Goal: Task Accomplishment & Management: Use online tool/utility

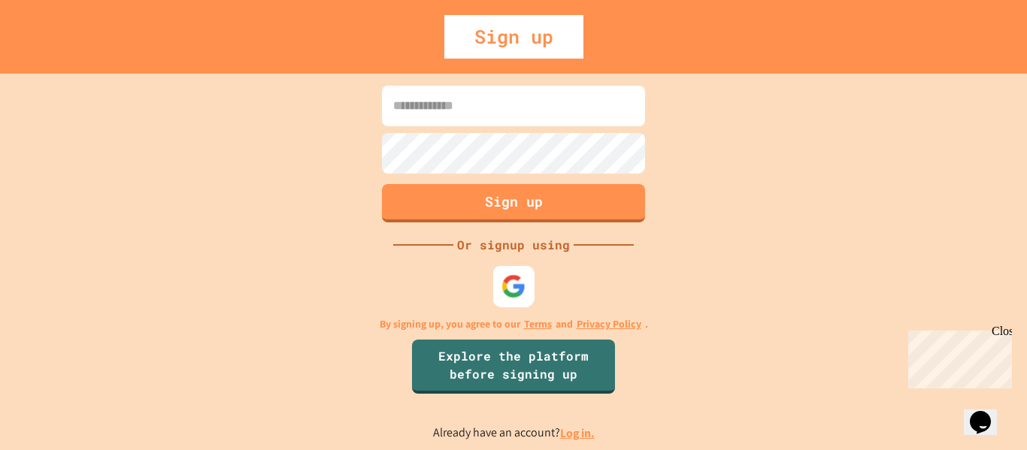
click at [517, 293] on img at bounding box center [513, 286] width 25 height 25
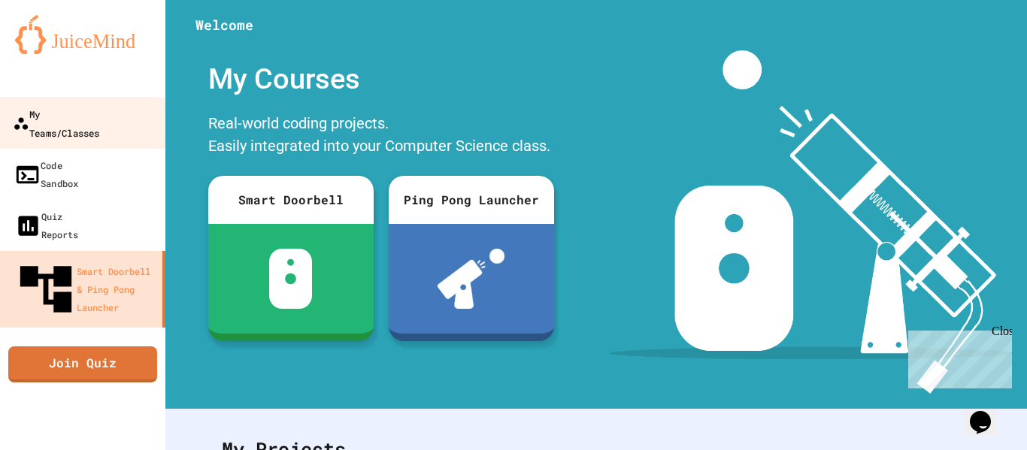
click at [99, 123] on div "My Teams/Classes" at bounding box center [56, 122] width 86 height 37
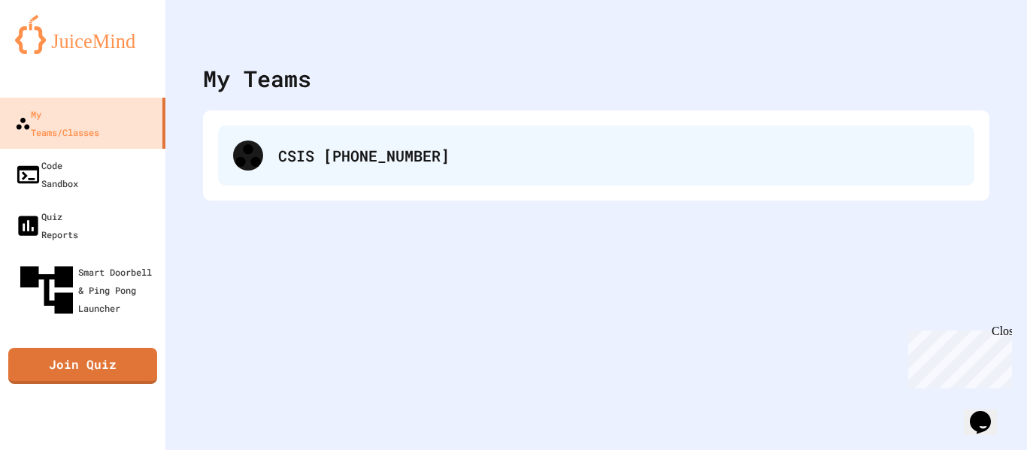
click at [470, 126] on div "CSIS [PHONE_NUMBER]" at bounding box center [596, 156] width 756 height 60
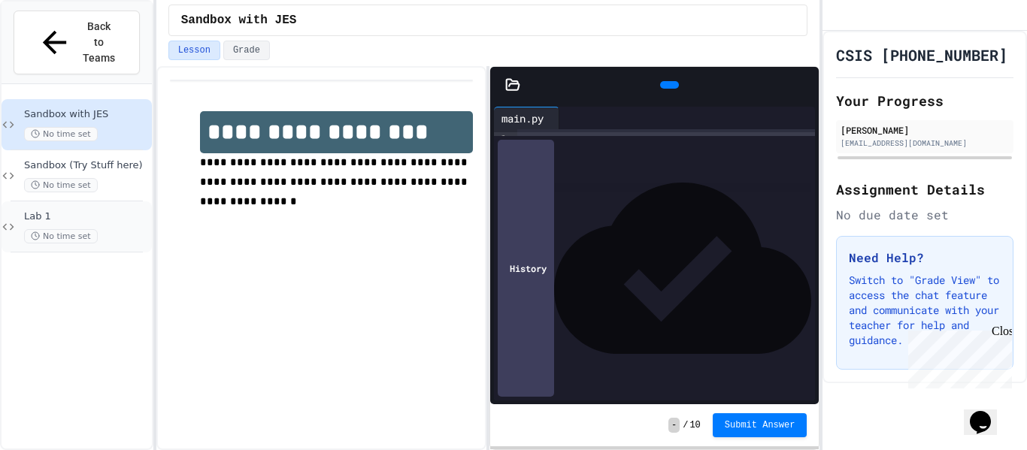
click at [95, 210] on div "Lab 1 No time set" at bounding box center [86, 226] width 125 height 33
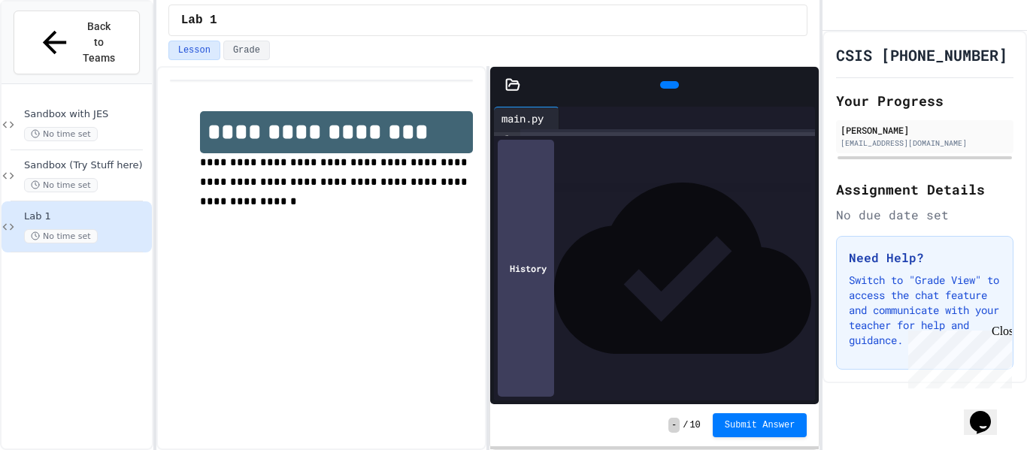
click at [807, 87] on div at bounding box center [811, 85] width 15 height 23
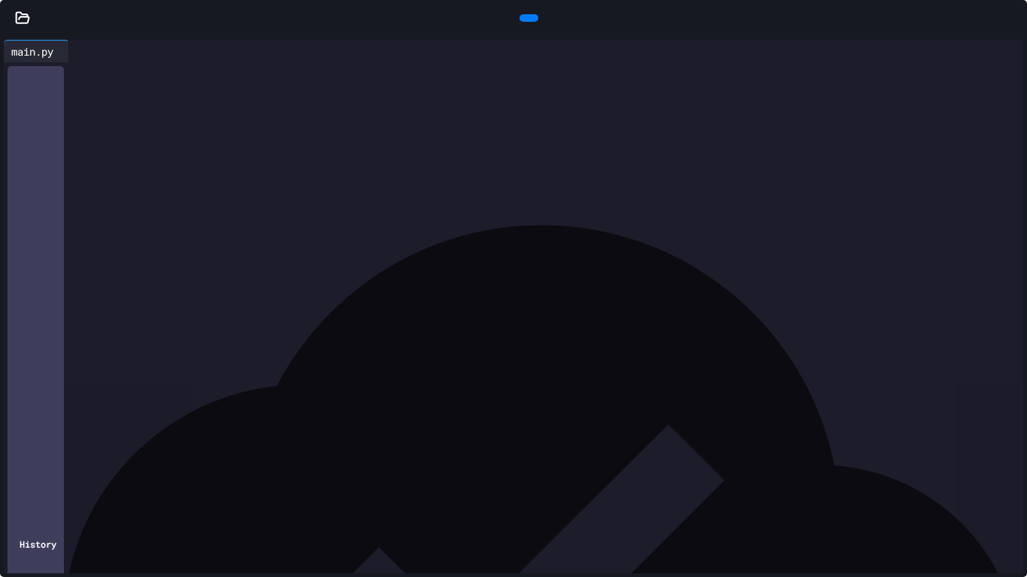
click at [1012, 7] on div at bounding box center [1019, 18] width 15 height 23
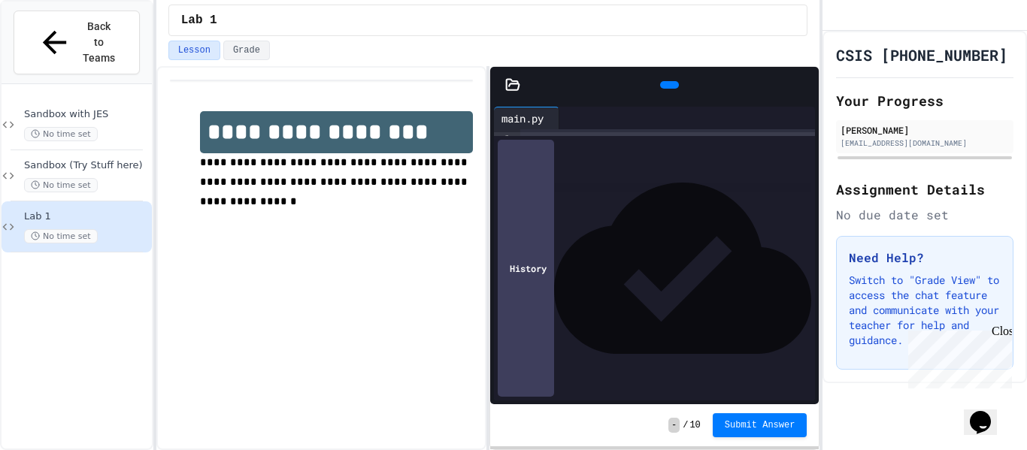
click at [804, 74] on div at bounding box center [811, 85] width 15 height 23
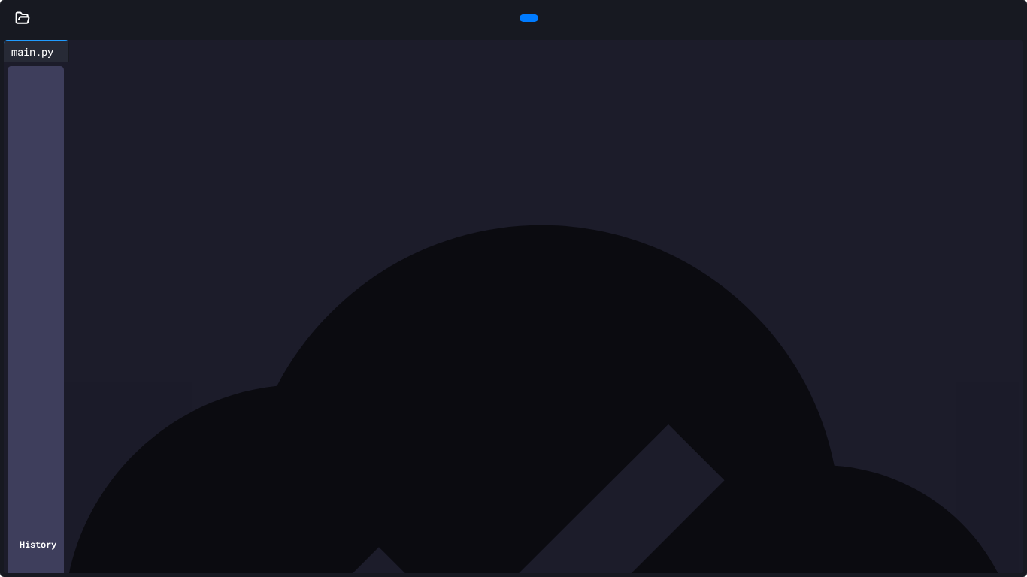
click at [1002, 51] on icon at bounding box center [1002, 51] width 0 height 0
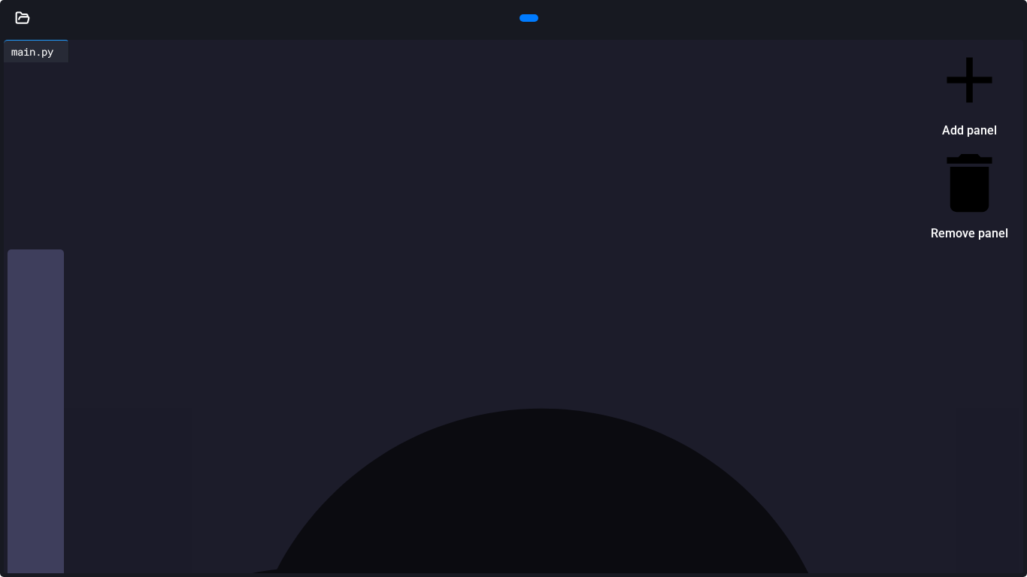
click at [940, 67] on li "Add panel" at bounding box center [969, 91] width 77 height 101
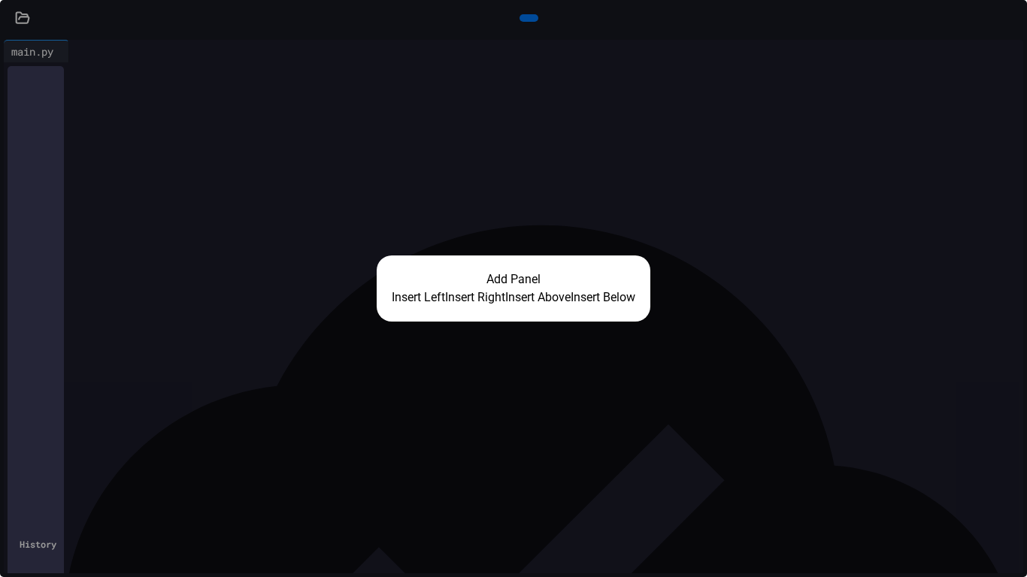
click at [410, 203] on div "Add Panel Insert Left Insert Right Insert Above Insert Below" at bounding box center [513, 288] width 1027 height 577
click at [404, 296] on button "Insert Left" at bounding box center [418, 298] width 53 height 18
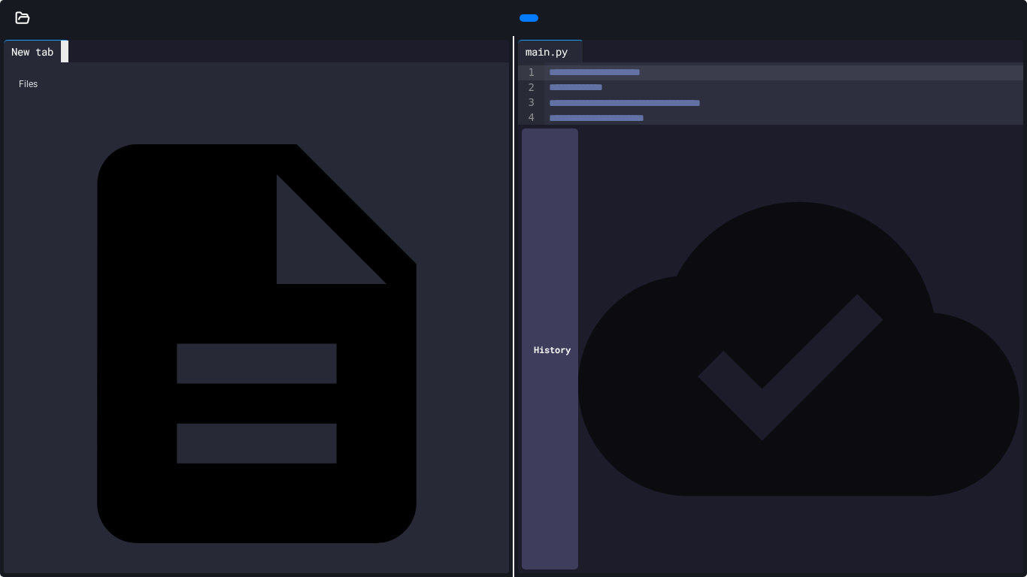
click at [65, 52] on icon at bounding box center [65, 52] width 0 height 0
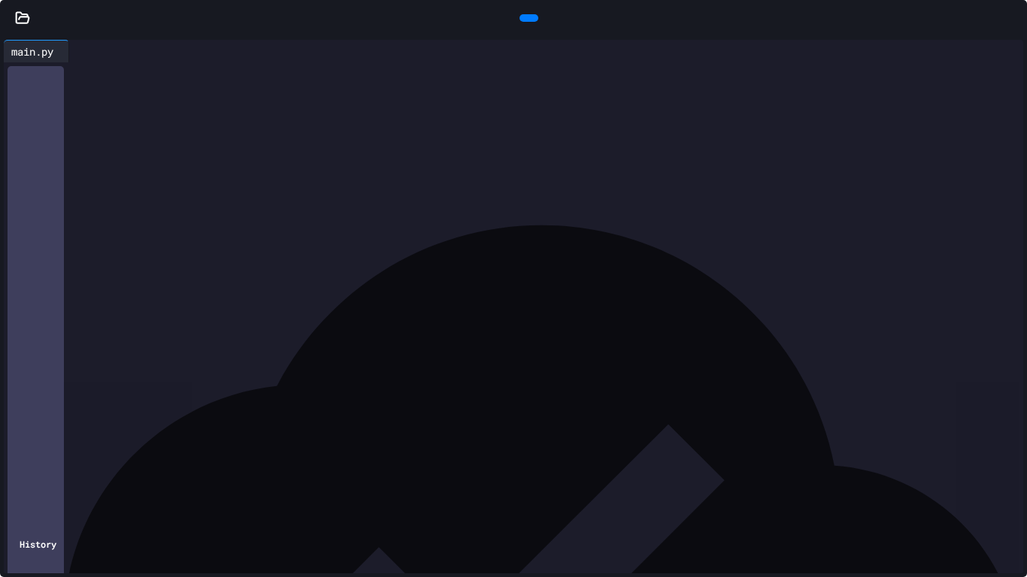
click at [75, 51] on icon at bounding box center [75, 51] width 0 height 0
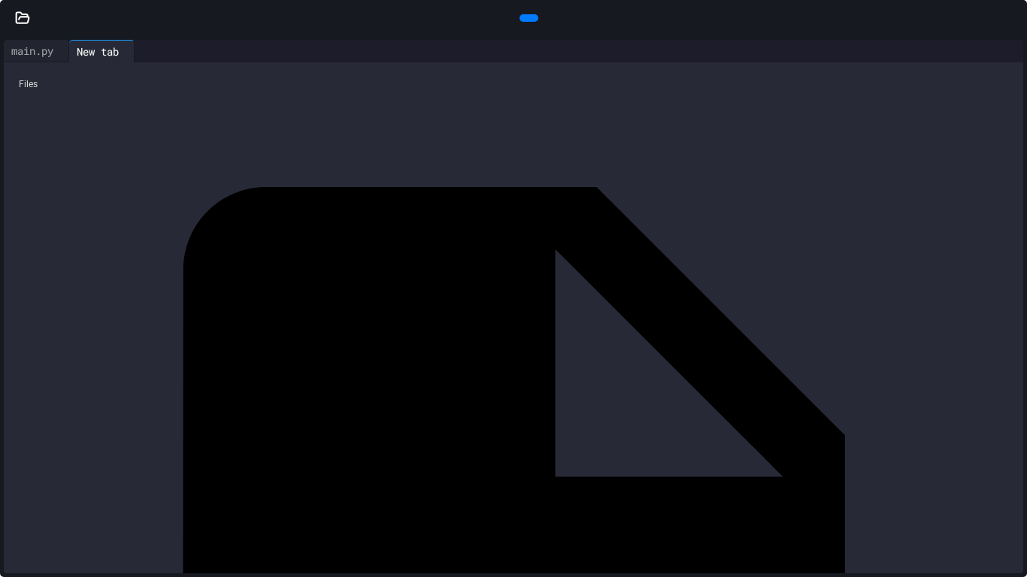
click at [25, 86] on div "Files" at bounding box center [513, 84] width 1004 height 29
click at [28, 23] on icon at bounding box center [23, 17] width 13 height 11
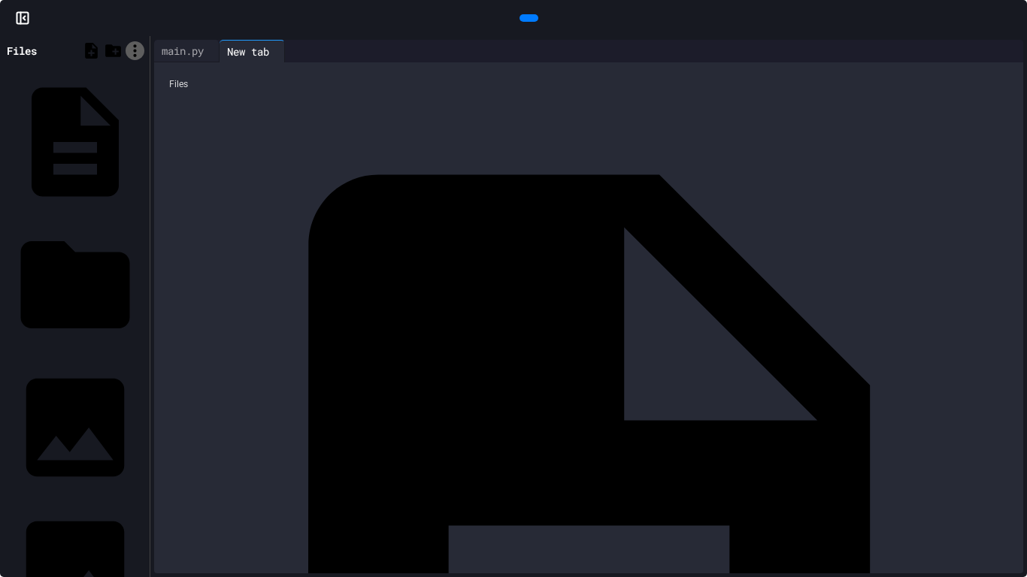
click at [139, 46] on icon at bounding box center [135, 50] width 19 height 19
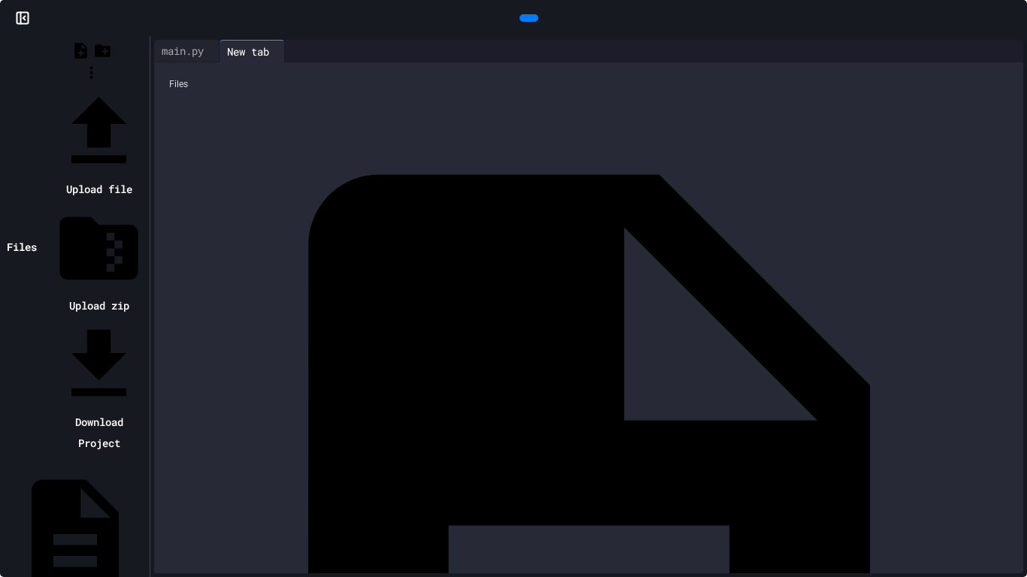
click at [144, 85] on icon at bounding box center [99, 132] width 94 height 94
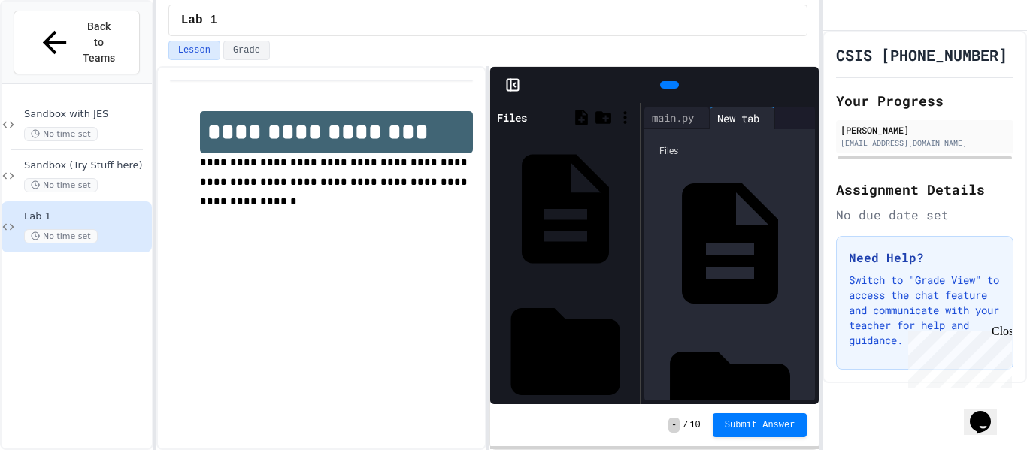
click at [807, 89] on icon at bounding box center [812, 94] width 11 height 11
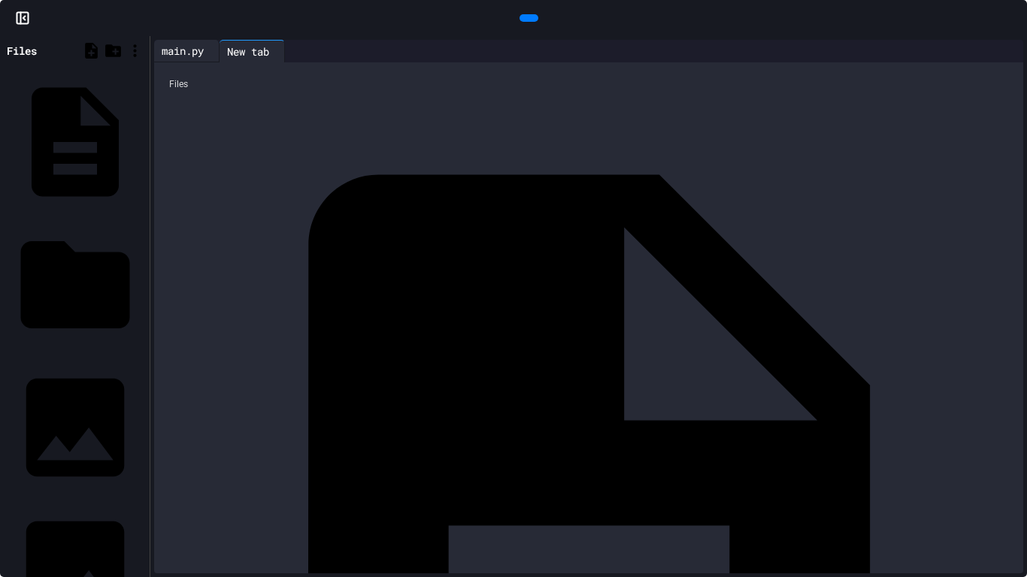
click at [172, 46] on div "main.py" at bounding box center [182, 51] width 57 height 16
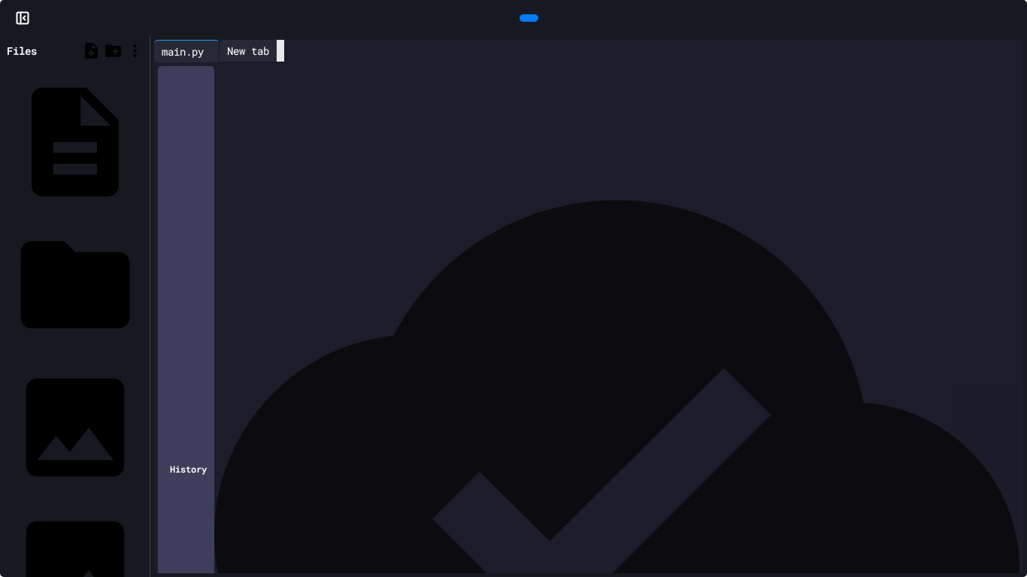
click at [280, 51] on icon at bounding box center [280, 51] width 0 height 0
click at [232, 51] on div at bounding box center [226, 51] width 12 height 23
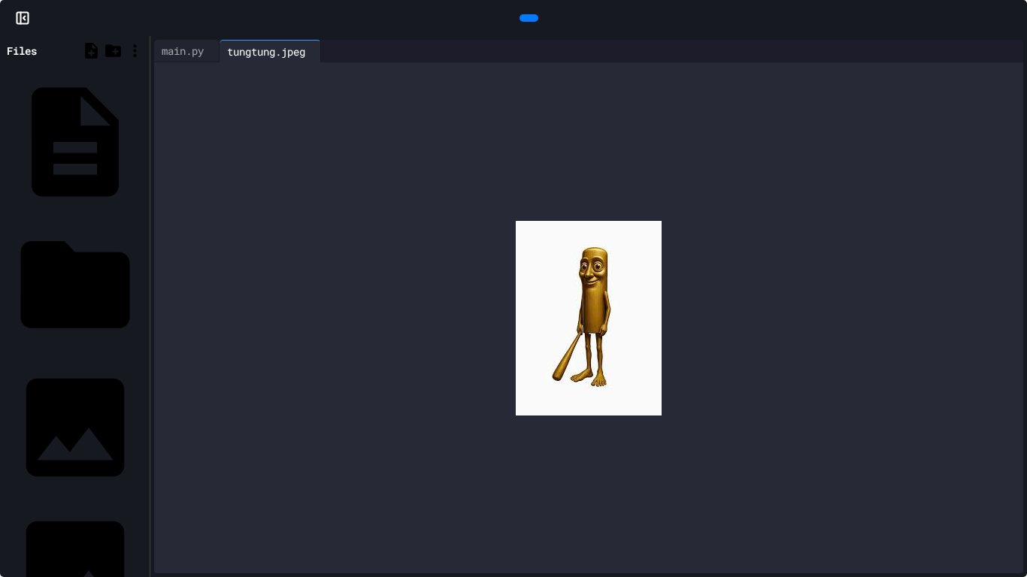
click at [9, 1] on div at bounding box center [513, 18] width 1027 height 36
click at [23, 20] on icon at bounding box center [22, 18] width 15 height 15
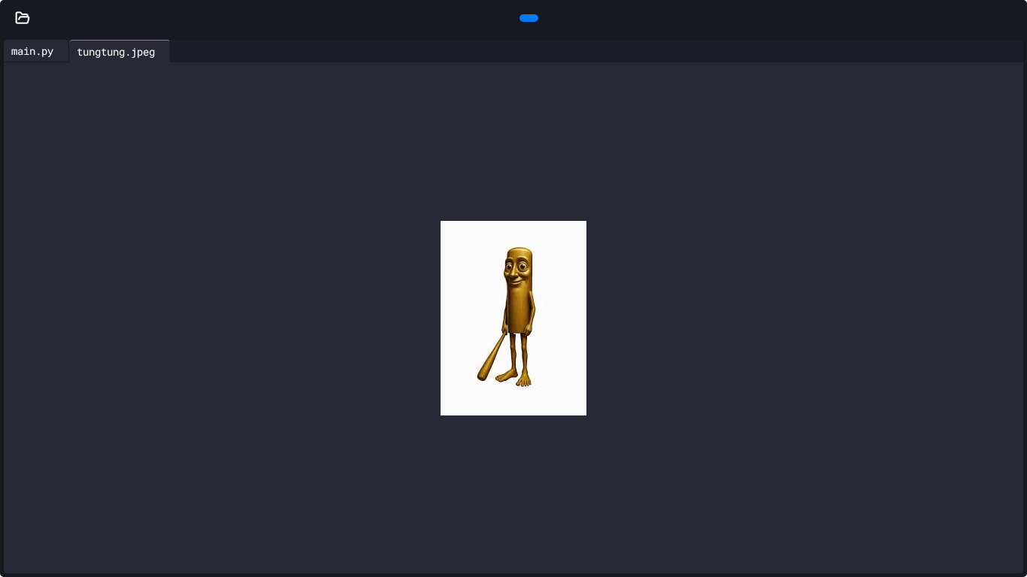
click at [28, 50] on div "main.py" at bounding box center [32, 51] width 57 height 16
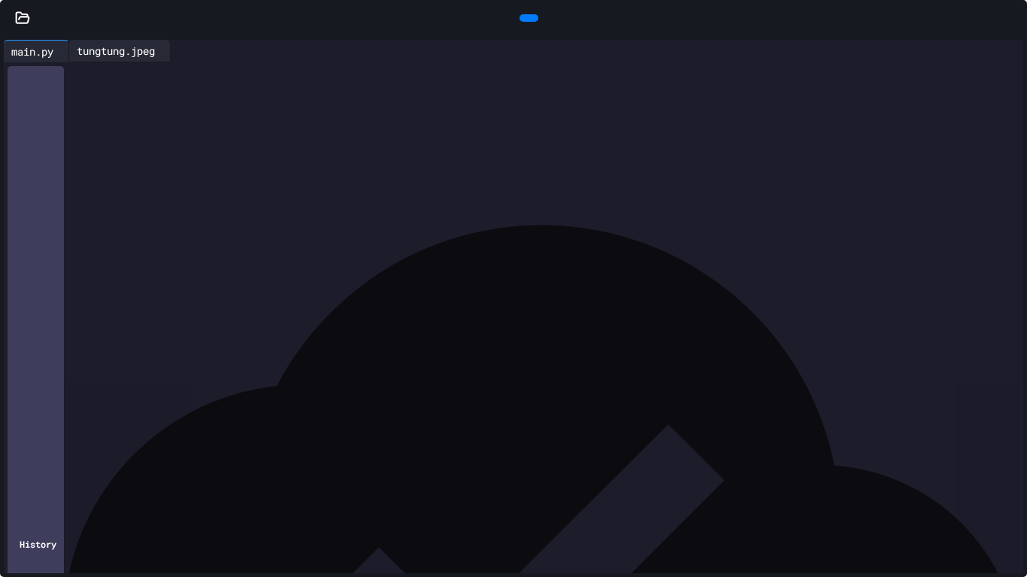
click at [162, 52] on div "tungtung.jpeg" at bounding box center [115, 51] width 93 height 16
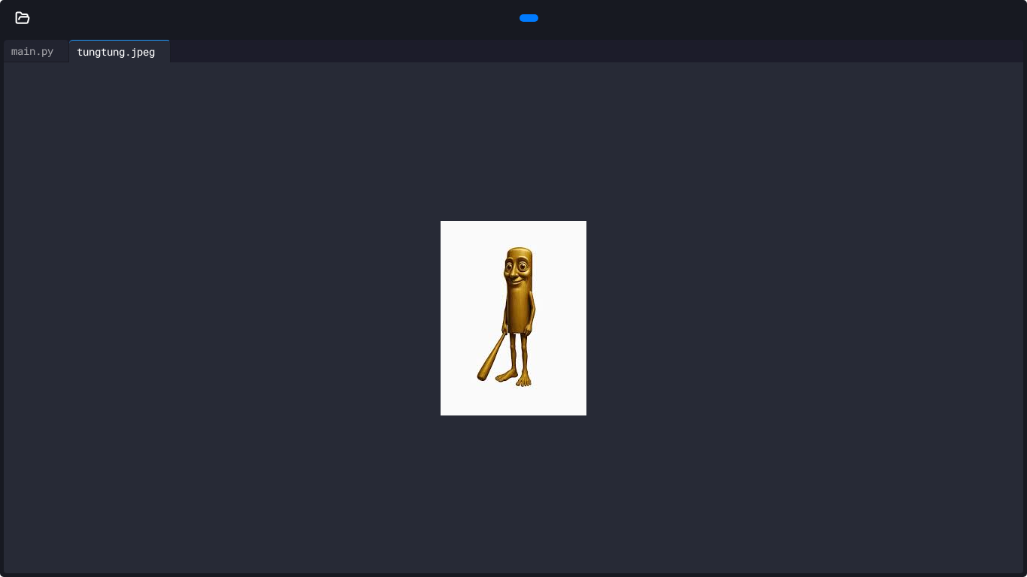
click at [1016, 18] on div at bounding box center [1019, 18] width 15 height 23
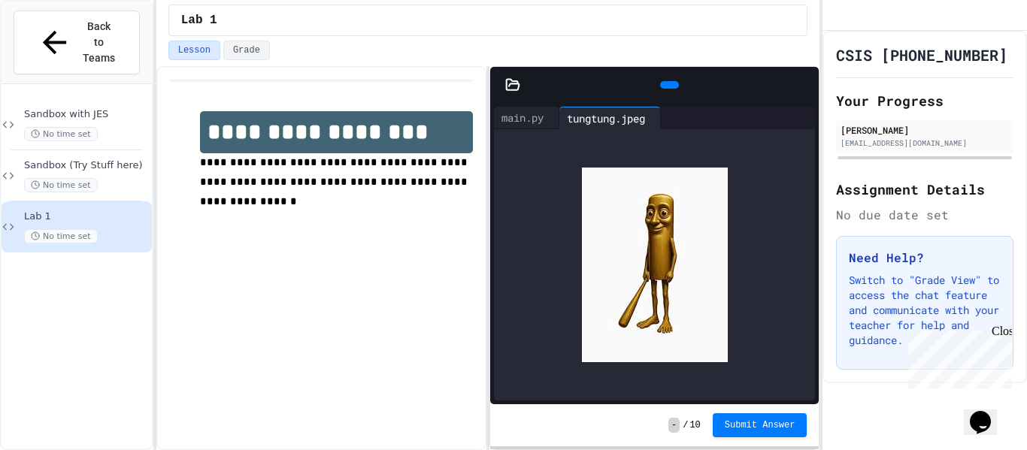
click at [804, 85] on icon at bounding box center [804, 85] width 0 height 0
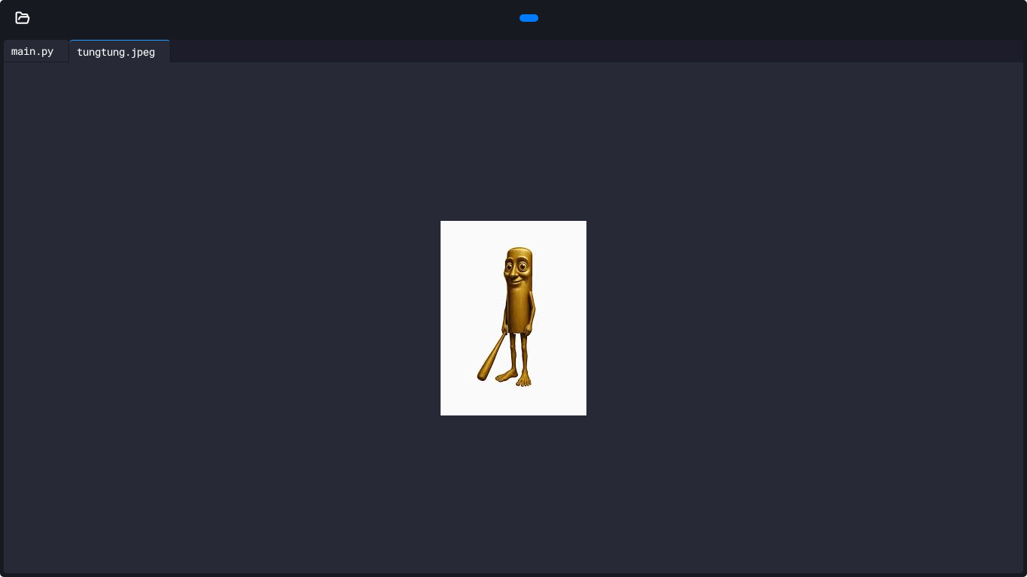
click at [34, 52] on div "main.py" at bounding box center [32, 51] width 57 height 16
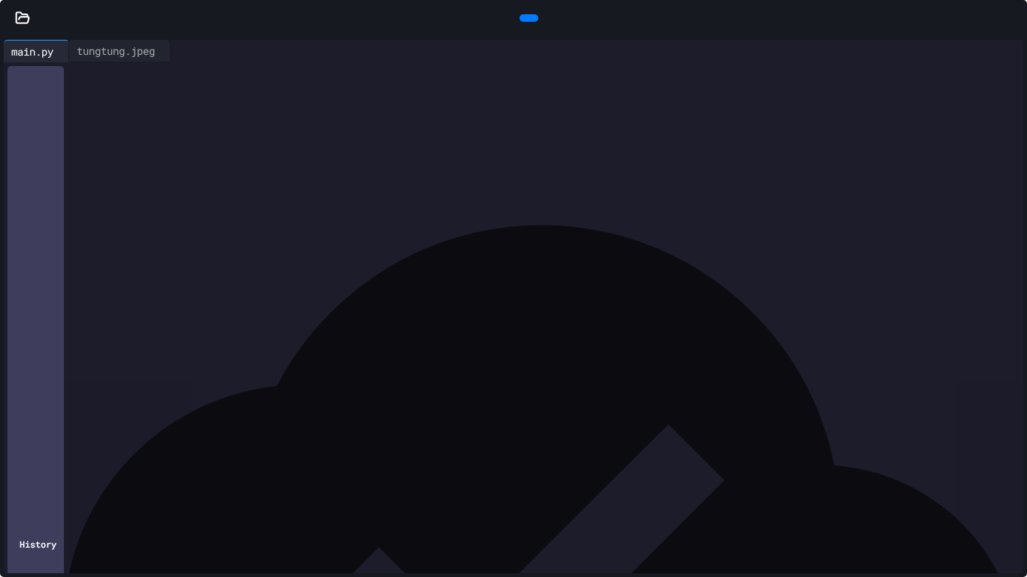
click at [247, 374] on div "**********" at bounding box center [527, 373] width 994 height 15
click at [1012, 18] on icon at bounding box center [1012, 18] width 0 height 0
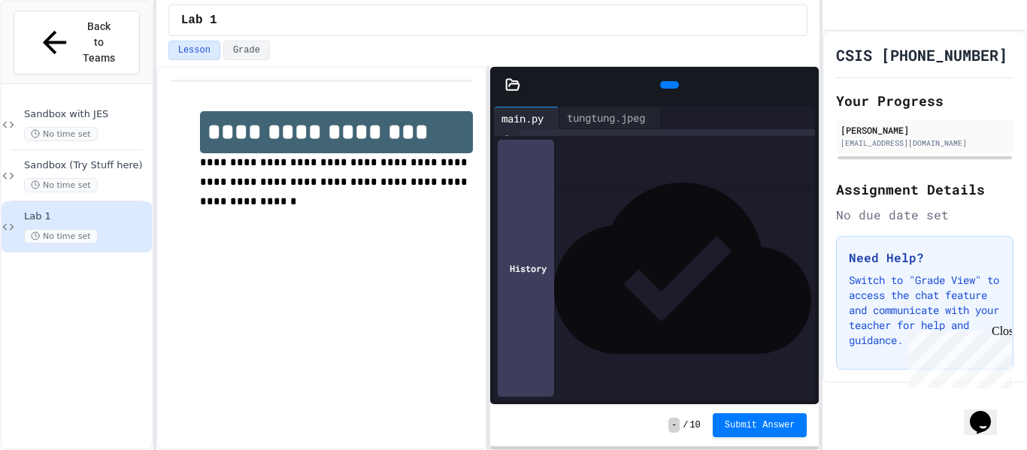
click at [804, 74] on div at bounding box center [811, 85] width 15 height 23
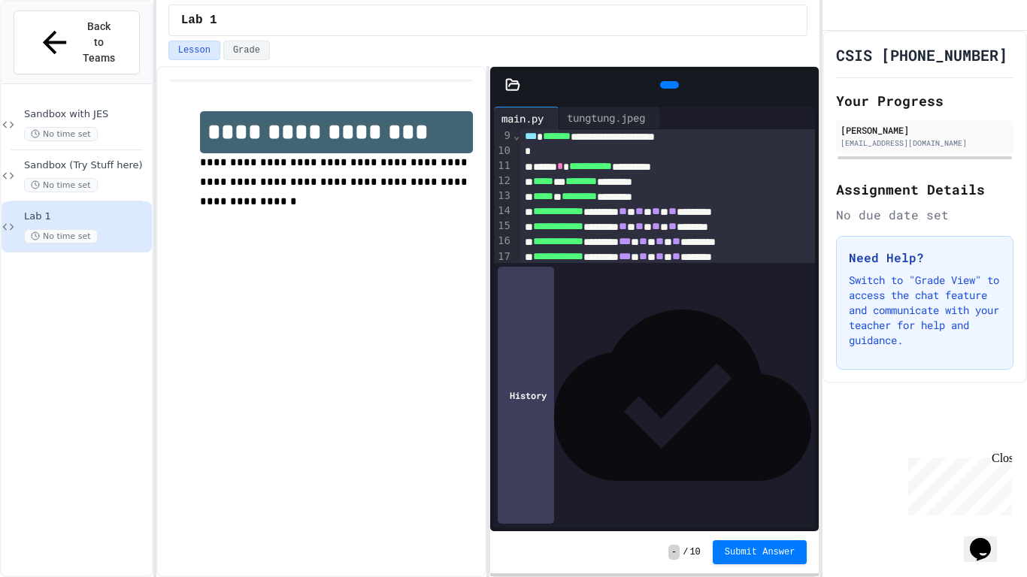
scroll to position [125, 0]
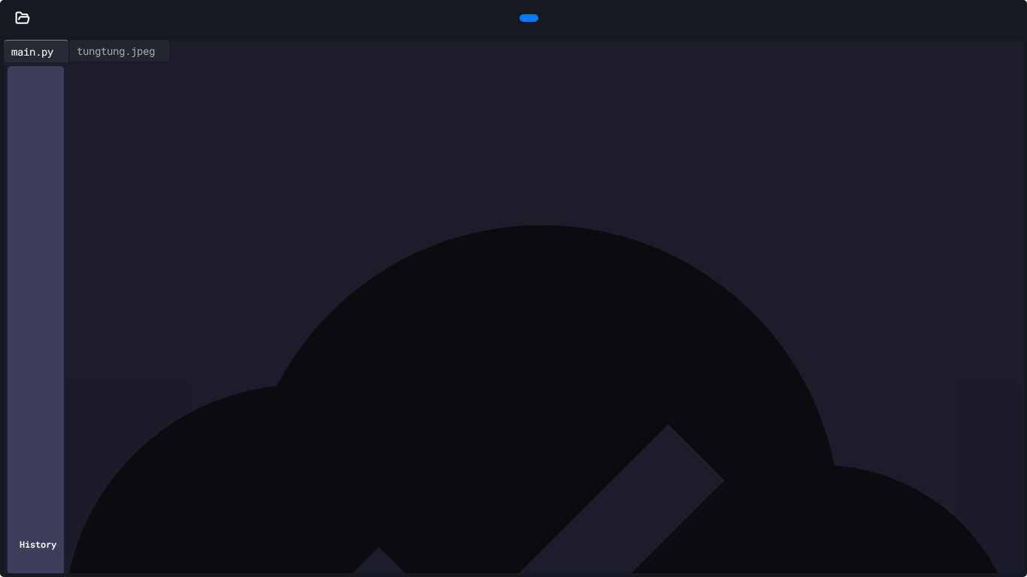
click at [498, 314] on div "****** * ******** * * *" at bounding box center [527, 308] width 994 height 15
click at [210, 343] on span "**********" at bounding box center [166, 337] width 88 height 11
click at [527, 18] on icon at bounding box center [527, 18] width 0 height 0
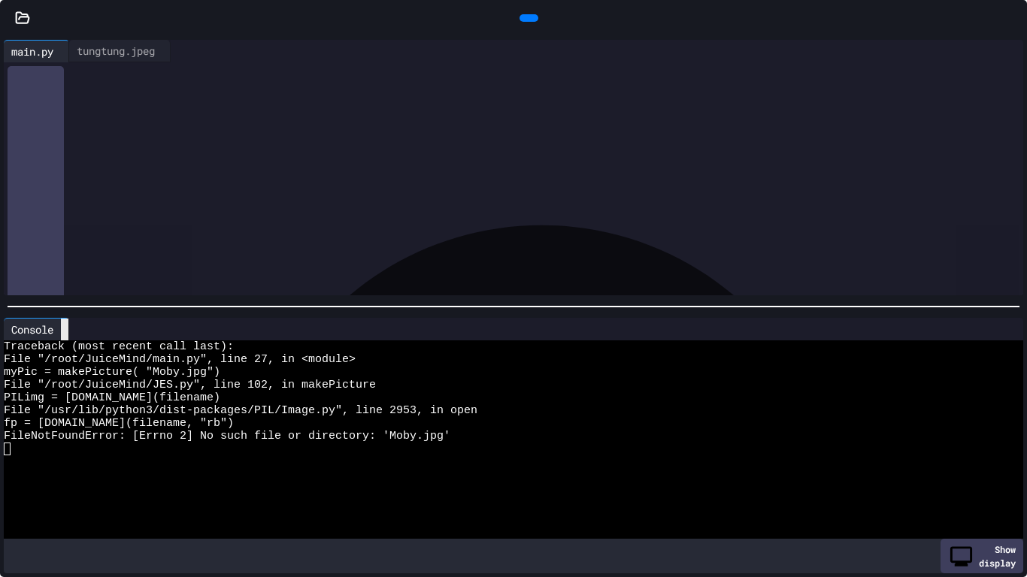
click at [65, 325] on div at bounding box center [65, 330] width 8 height 22
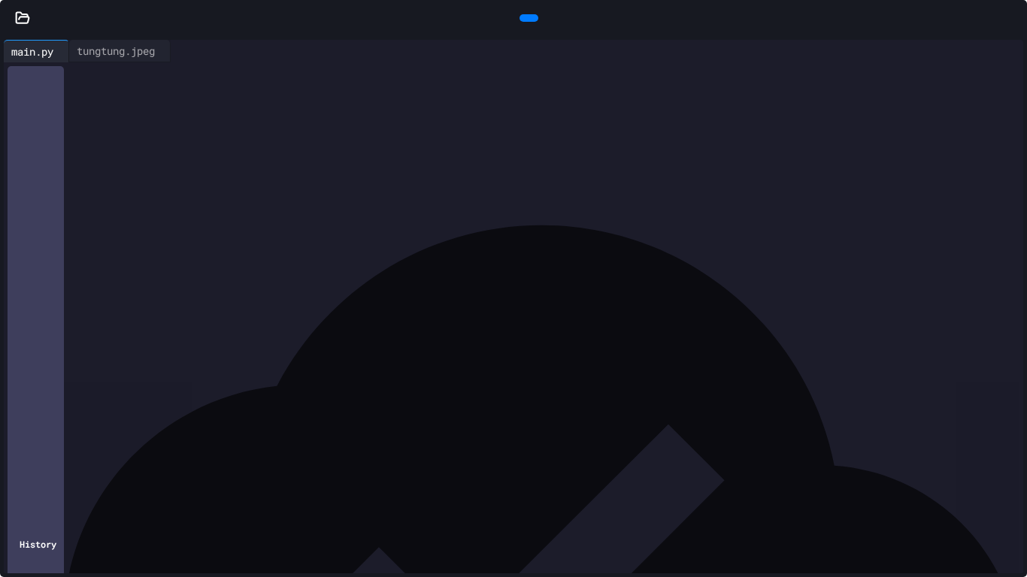
click at [161, 341] on span "**********" at bounding box center [141, 337] width 39 height 11
click at [536, 14] on div at bounding box center [528, 18] width 19 height 8
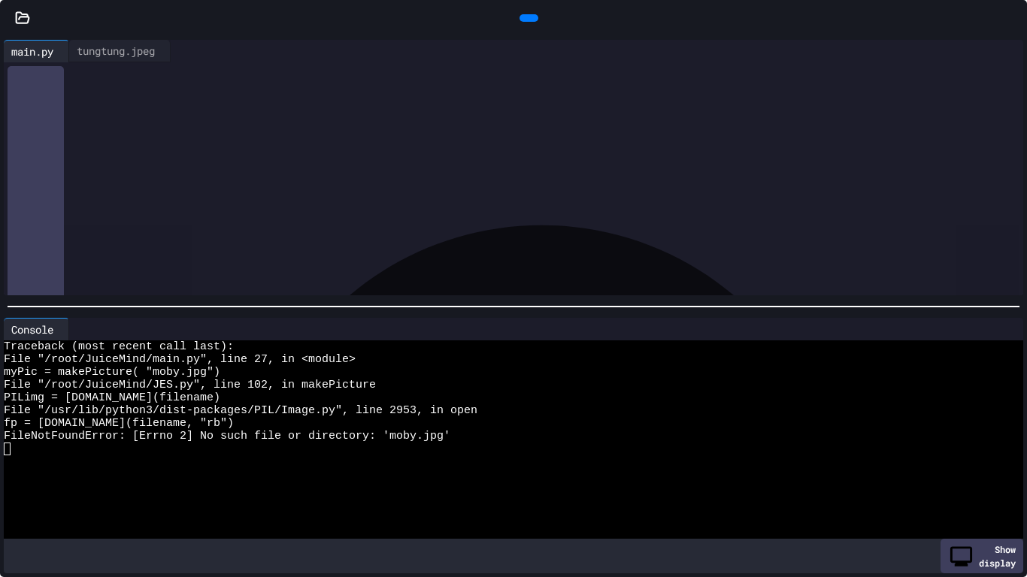
scroll to position [234, 0]
click at [62, 330] on div at bounding box center [65, 330] width 8 height 22
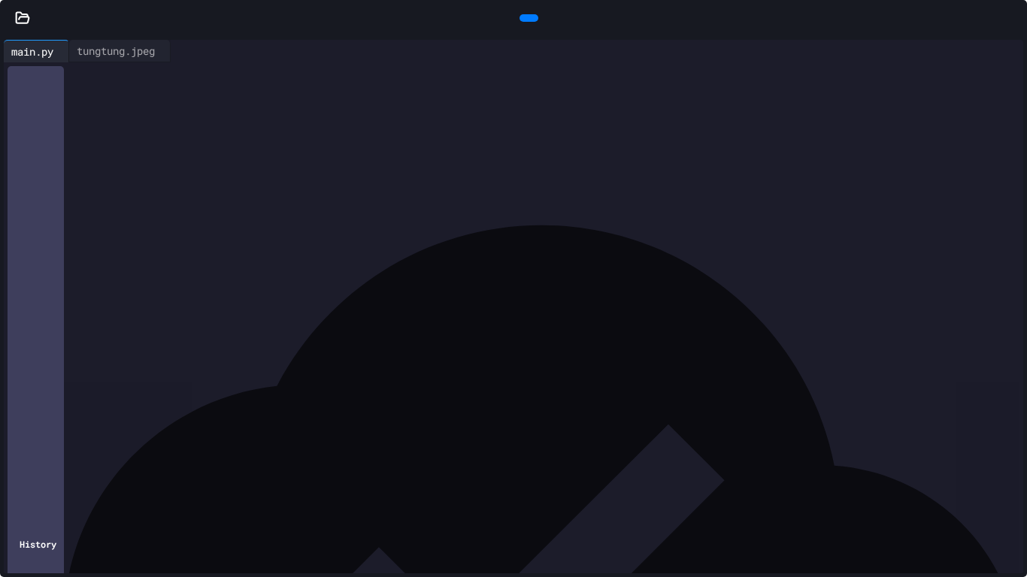
scroll to position [199, 0]
click at [527, 18] on icon at bounding box center [527, 18] width 0 height 0
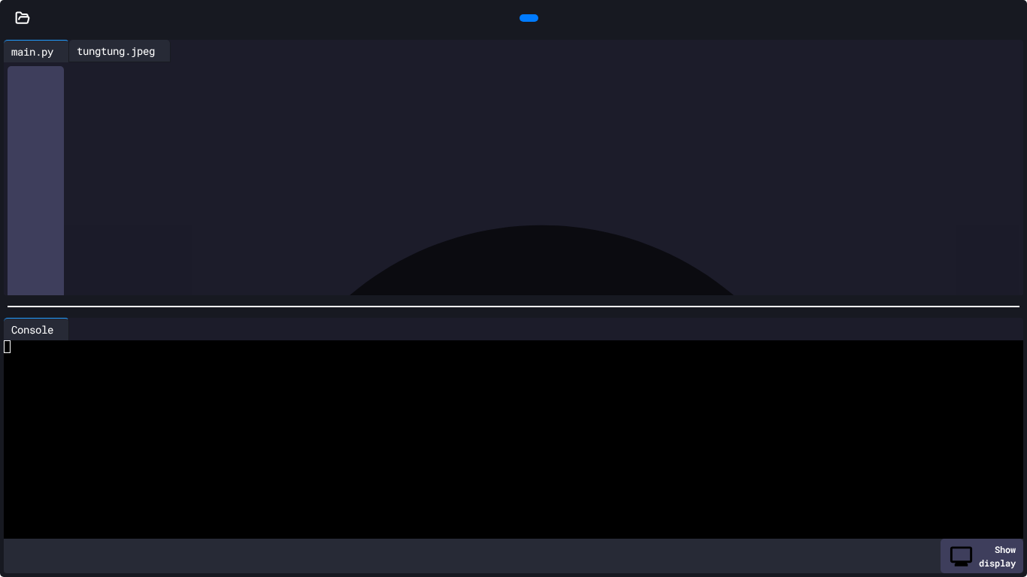
click at [134, 44] on div "tungtung.jpeg" at bounding box center [115, 51] width 93 height 16
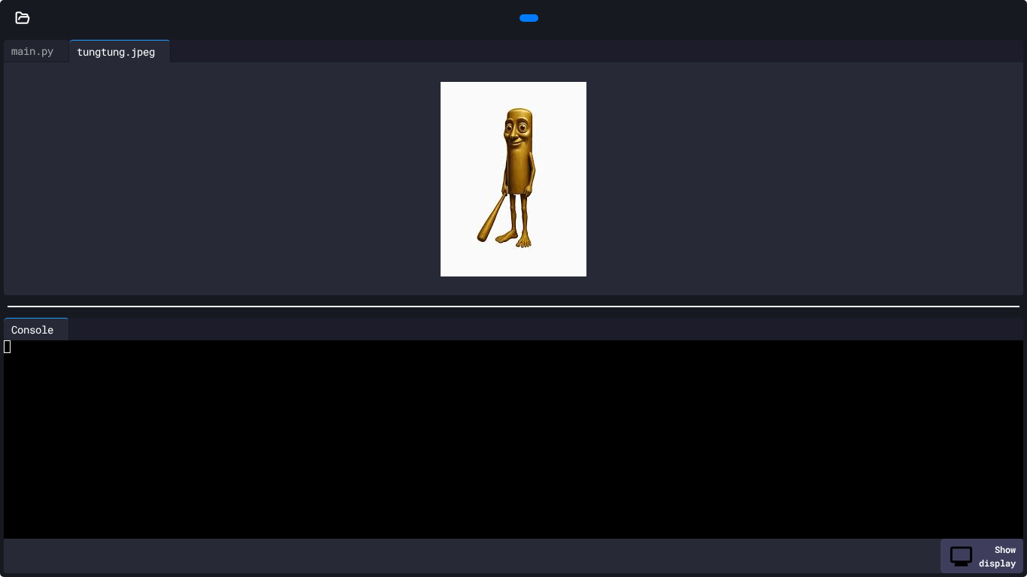
click at [177, 51] on icon at bounding box center [177, 51] width 0 height 0
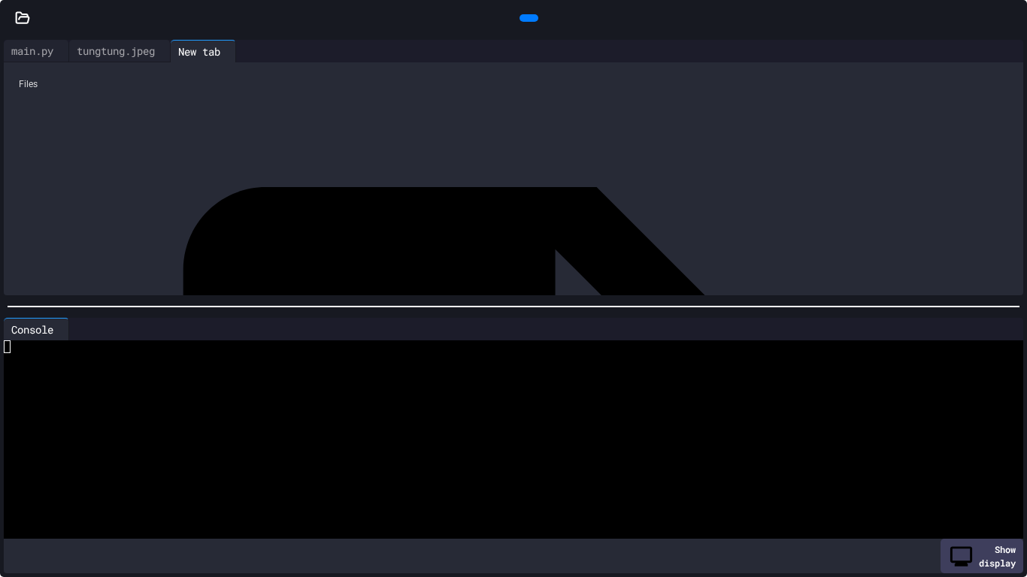
scroll to position [77, 0]
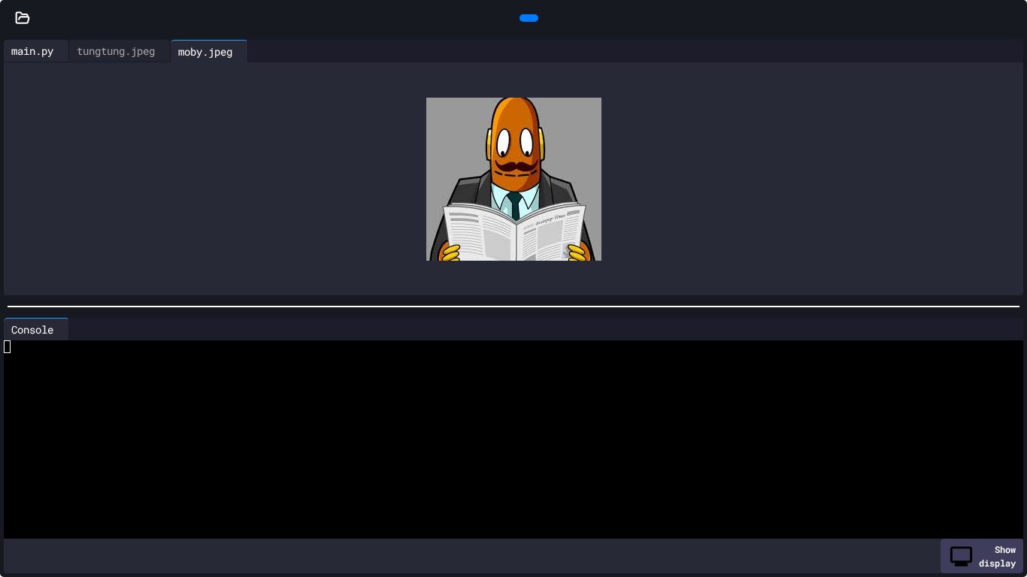
click at [35, 49] on div "main.py" at bounding box center [32, 51] width 57 height 16
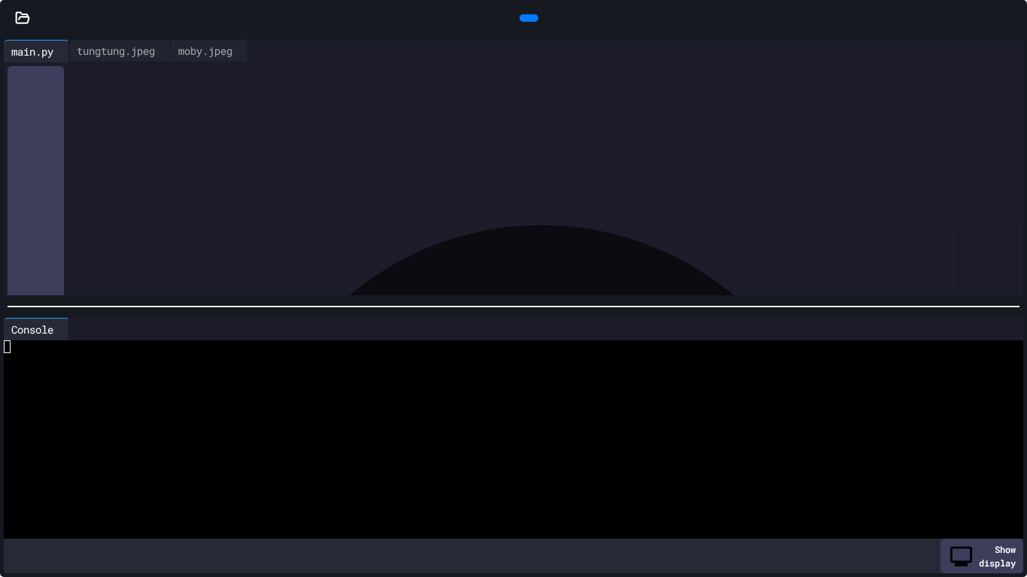
click at [61, 326] on div "Console" at bounding box center [32, 330] width 57 height 16
click at [65, 330] on icon at bounding box center [65, 330] width 0 height 0
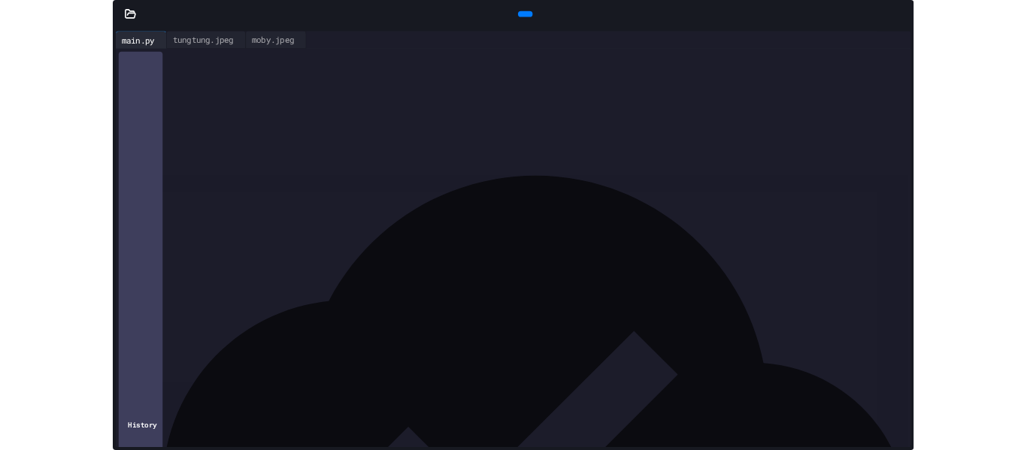
scroll to position [88, 0]
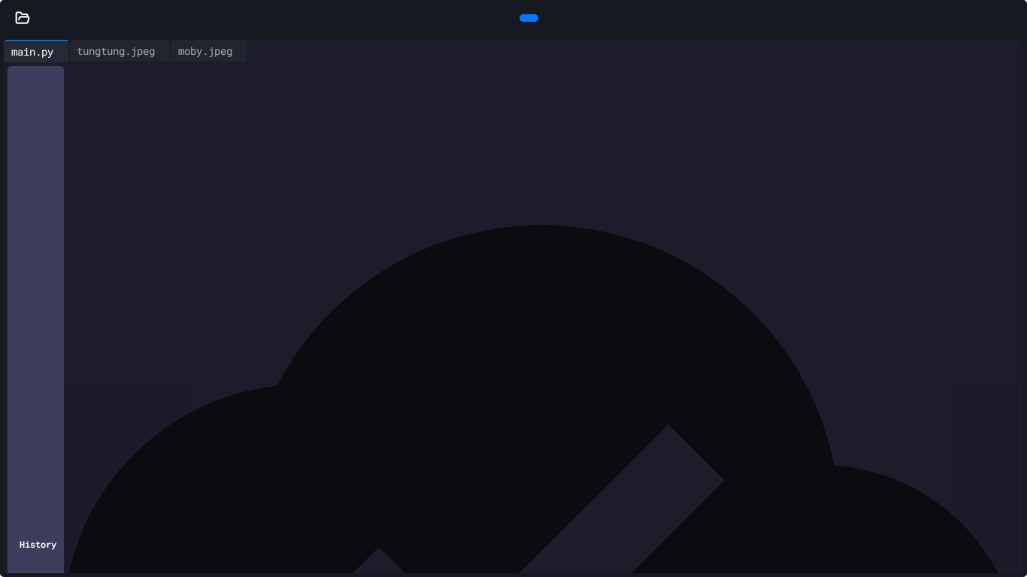
click at [254, 51] on icon at bounding box center [254, 51] width 0 height 0
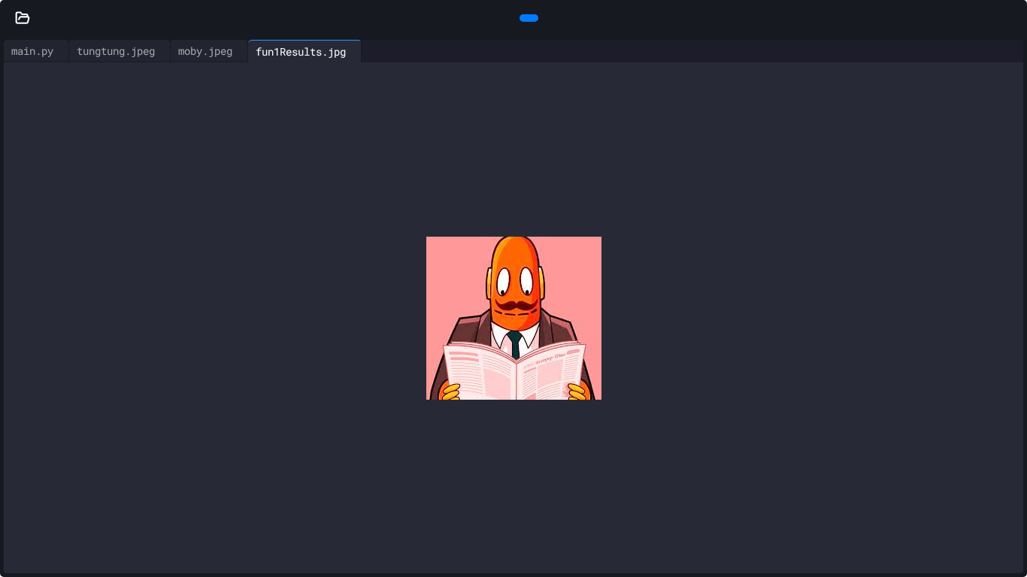
click at [1012, 18] on icon at bounding box center [1012, 18] width 0 height 0
